Goal: Transaction & Acquisition: Subscribe to service/newsletter

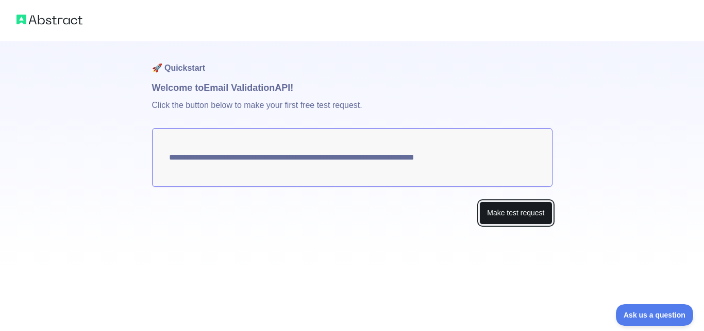
click at [518, 214] on button "Make test request" at bounding box center [516, 212] width 73 height 23
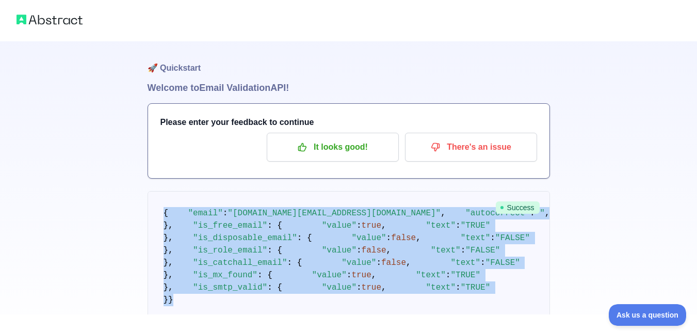
drag, startPoint x: 177, startPoint y: 270, endPoint x: 159, endPoint y: 204, distance: 68.8
click at [159, 204] on pre "{ "email" : "[DOMAIN_NAME][EMAIL_ADDRESS][DOMAIN_NAME]" , "autocorrect" : "" , …" at bounding box center [348, 256] width 402 height 131
copy code "{ "email" : "[DOMAIN_NAME][EMAIL_ADDRESS][DOMAIN_NAME]" , "autocorrect" : "" , …"
click at [321, 151] on p "It looks good!" at bounding box center [332, 147] width 117 height 18
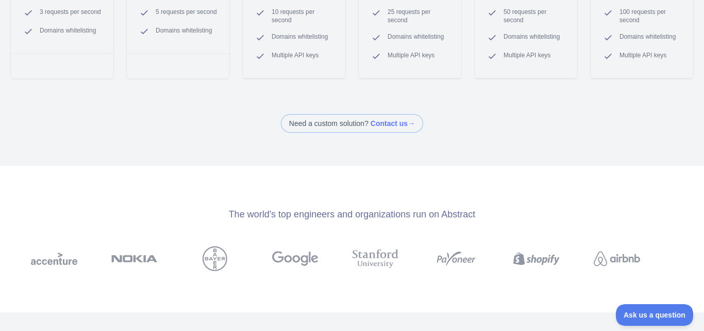
scroll to position [309, 0]
